Goal: Find specific page/section: Find specific page/section

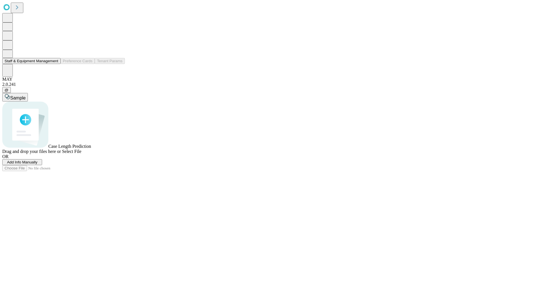
click at [54, 64] on button "Staff & Equipment Management" at bounding box center [31, 61] width 58 height 6
